Goal: Use online tool/utility: Use online tool/utility

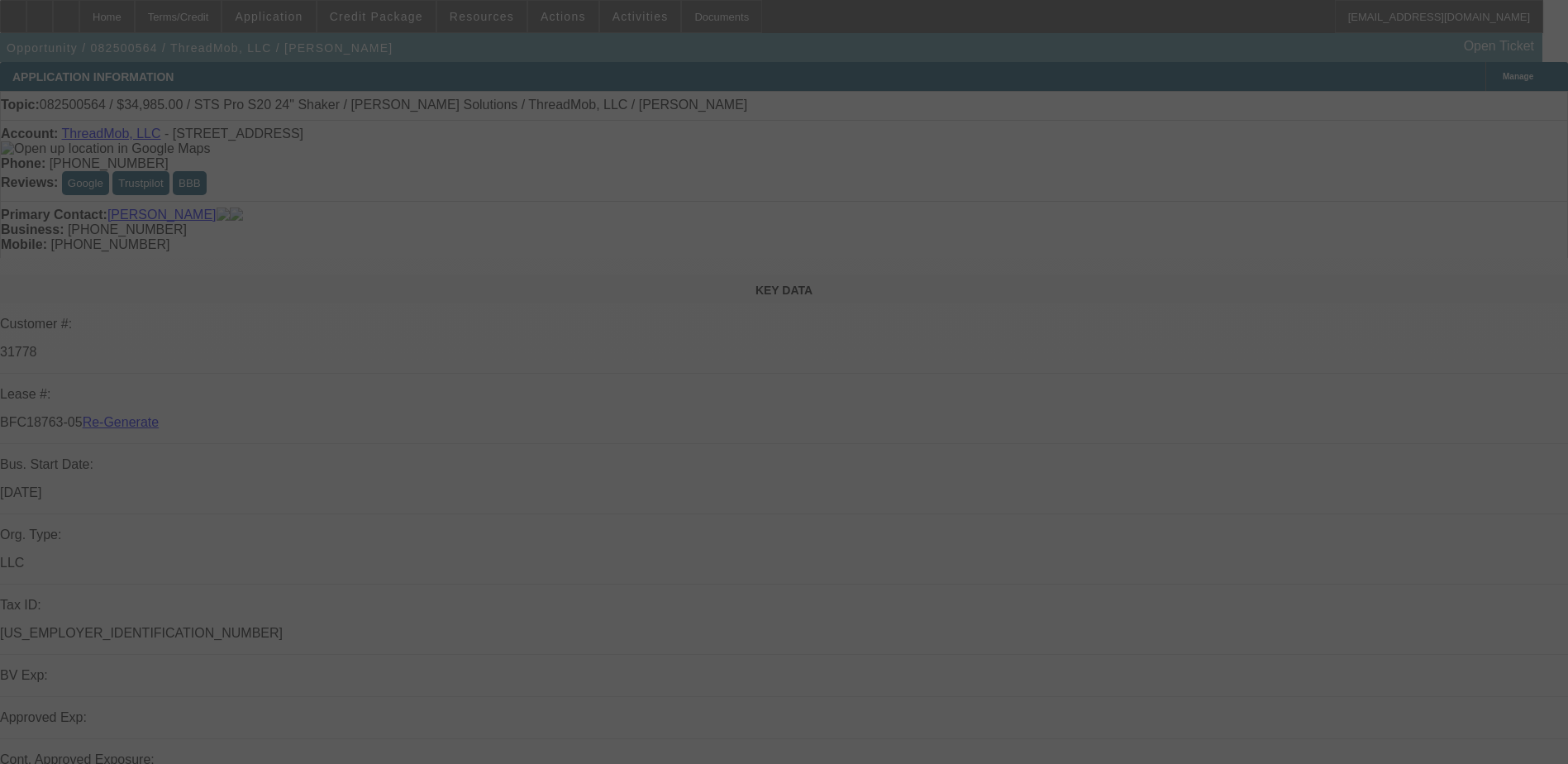
select select "3"
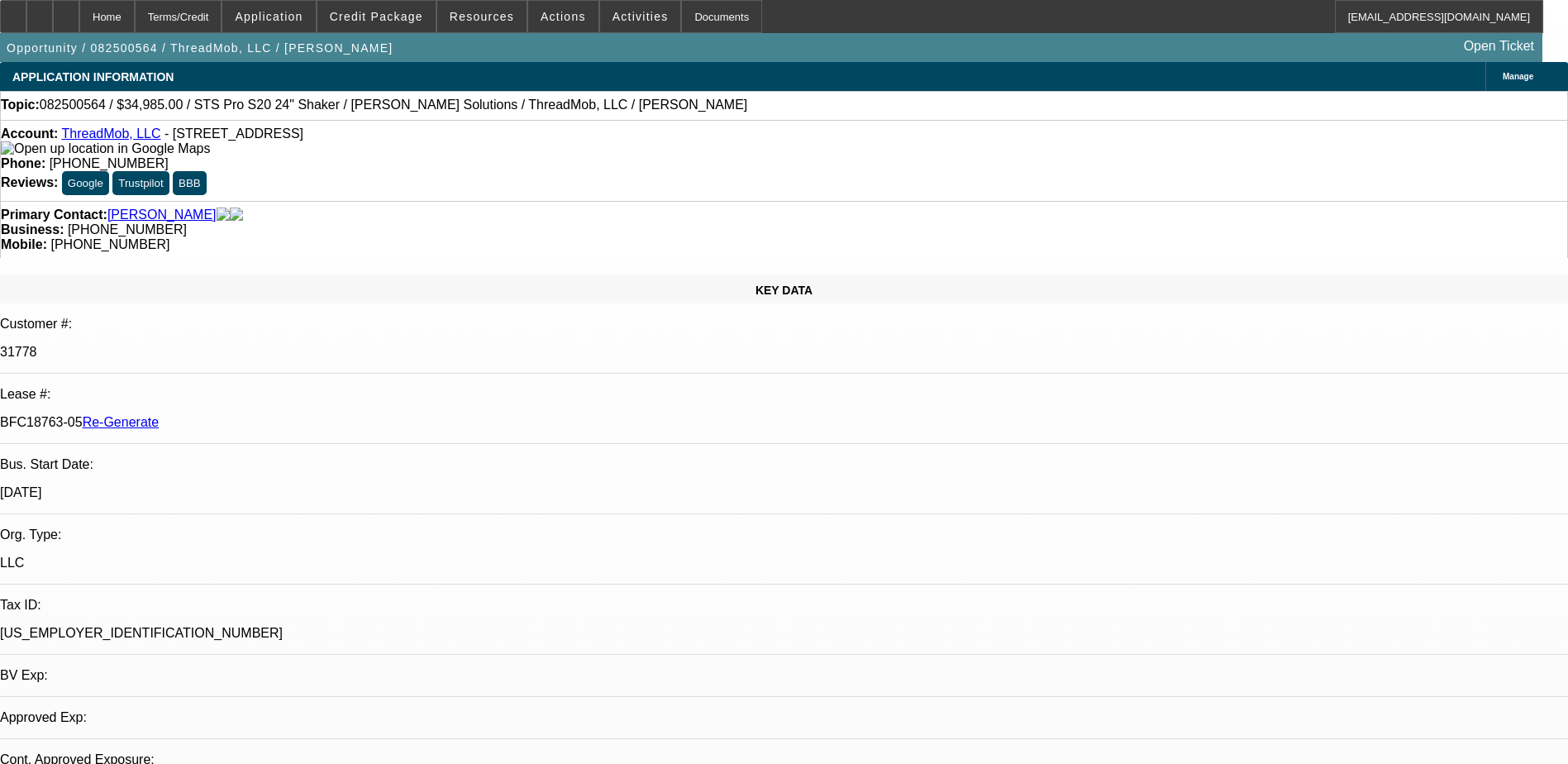
select select "0"
select select "1"
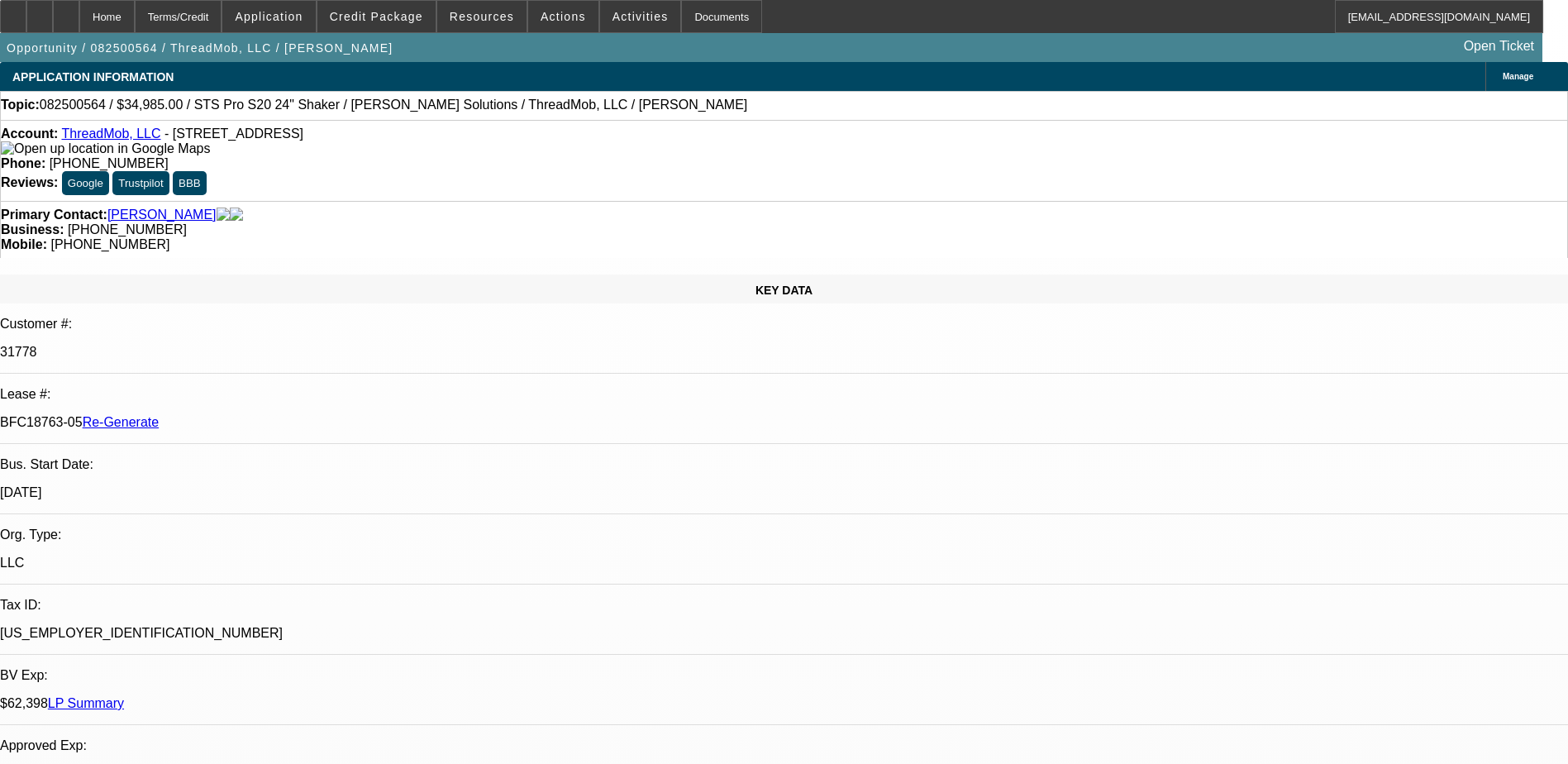
select select "6"
click at [618, 16] on span "Activities" at bounding box center [641, 16] width 57 height 13
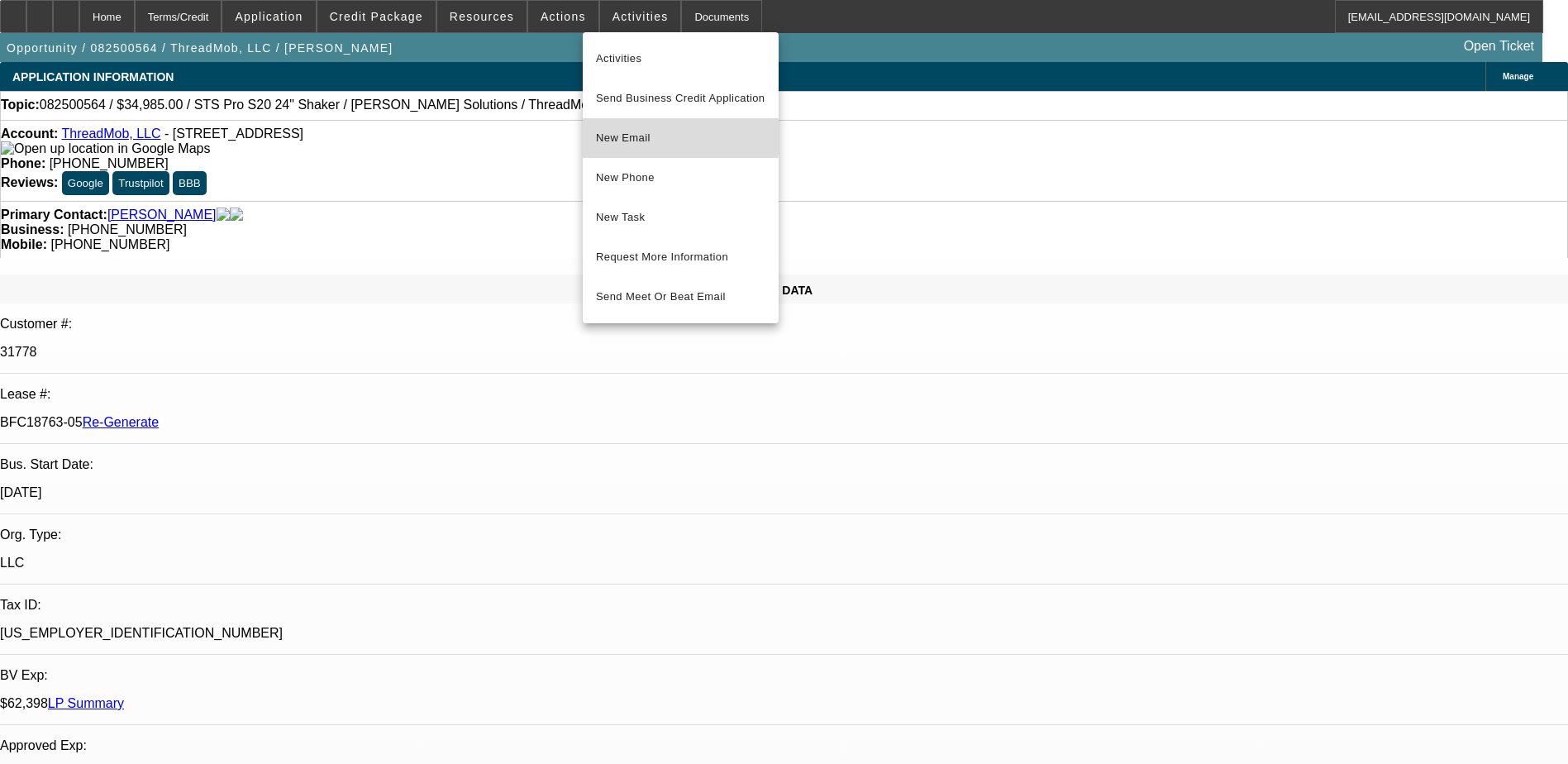
click at [631, 137] on span "New Email" at bounding box center [681, 138] width 170 height 20
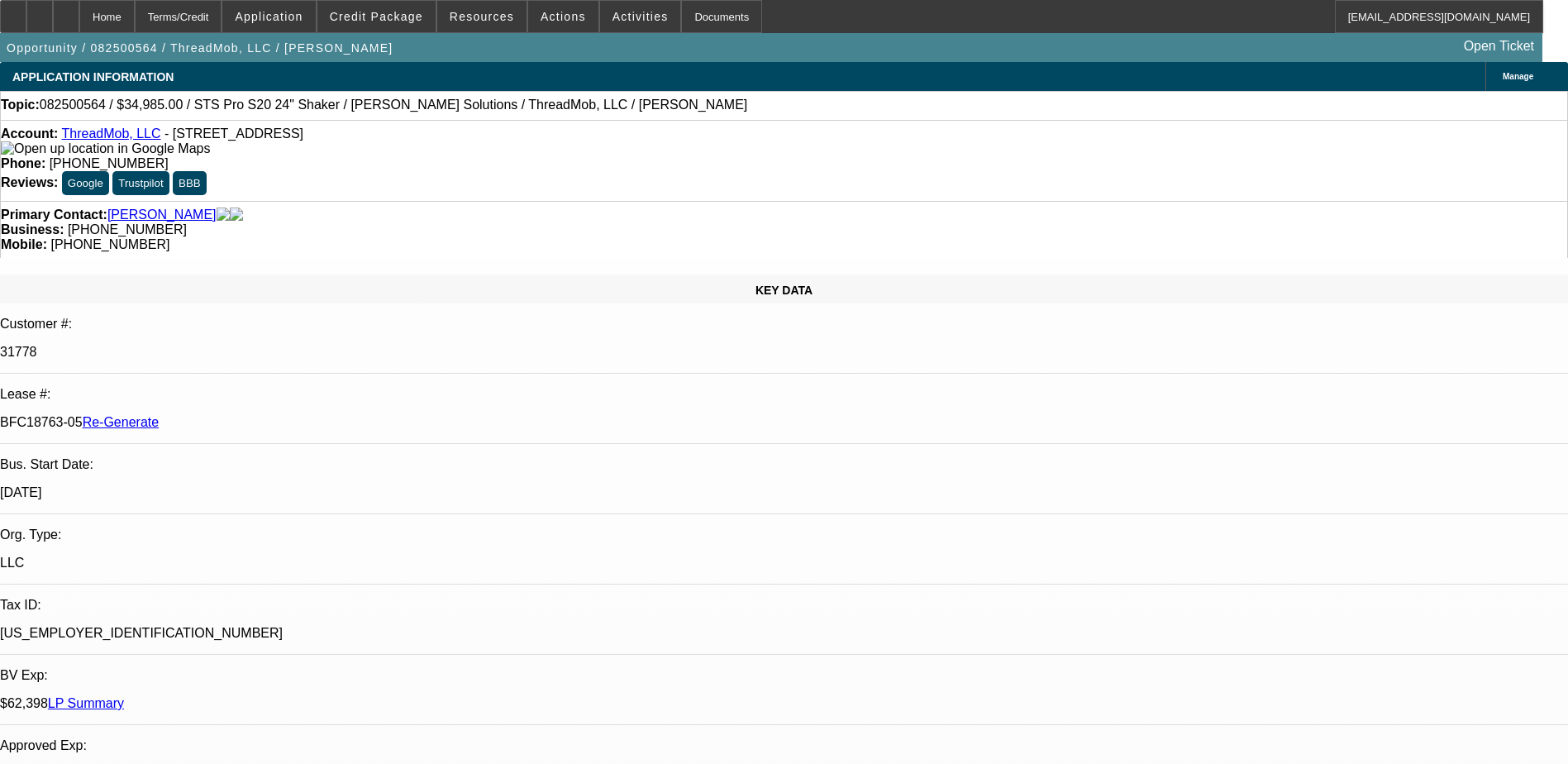
drag, startPoint x: 196, startPoint y: 277, endPoint x: 261, endPoint y: 278, distance: 65.0
click at [261, 415] on div "BFC18763-05 Re-Generate" at bounding box center [784, 423] width 1568 height 15
copy p "BFC18763-05"
